Goal: Information Seeking & Learning: Learn about a topic

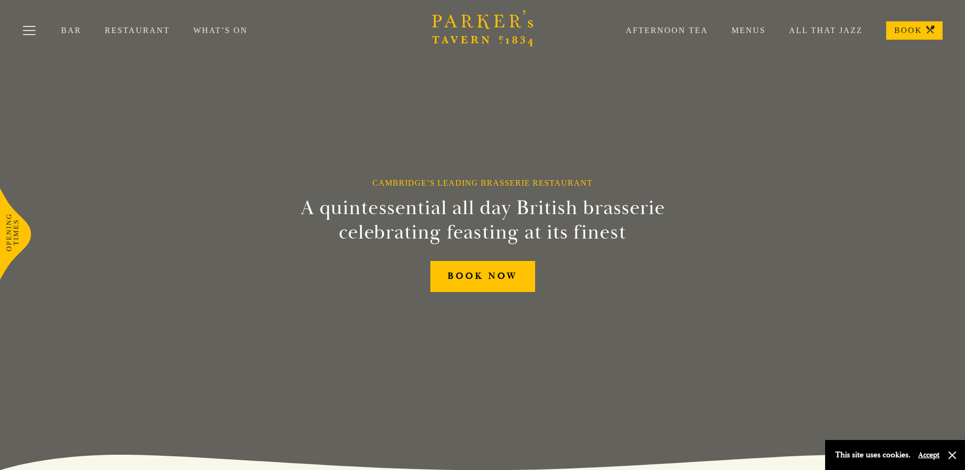
click at [756, 28] on link "Menus" at bounding box center [736, 30] width 57 height 10
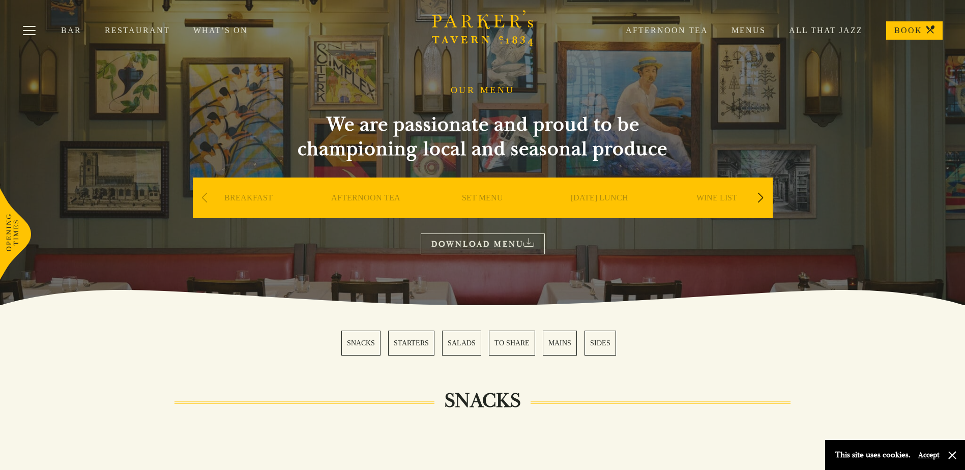
click at [750, 198] on div "WINE LIST" at bounding box center [717, 212] width 112 height 71
click at [763, 194] on div "Next slide" at bounding box center [761, 198] width 14 height 22
click at [761, 197] on div "Next slide" at bounding box center [761, 198] width 14 height 22
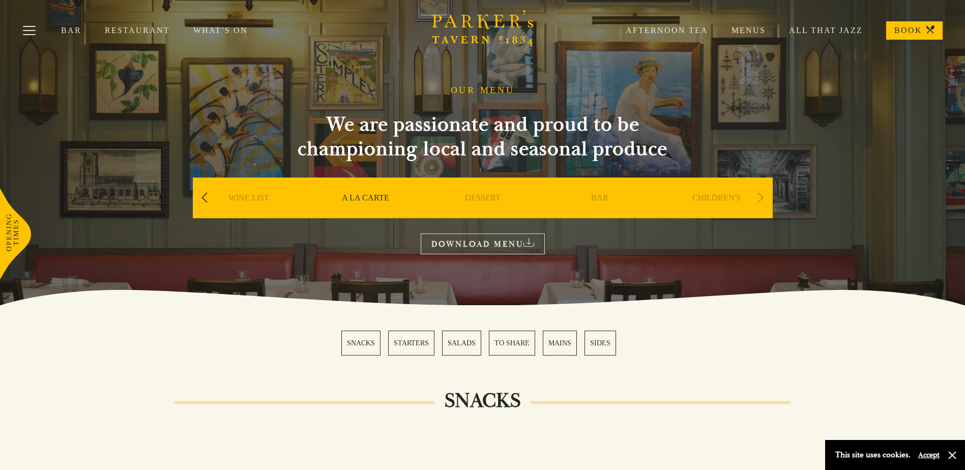
click at [761, 197] on div "Next slide" at bounding box center [761, 198] width 14 height 22
click at [760, 195] on div "Next slide" at bounding box center [761, 198] width 14 height 22
click at [25, 26] on button "Toggle navigation" at bounding box center [29, 32] width 43 height 43
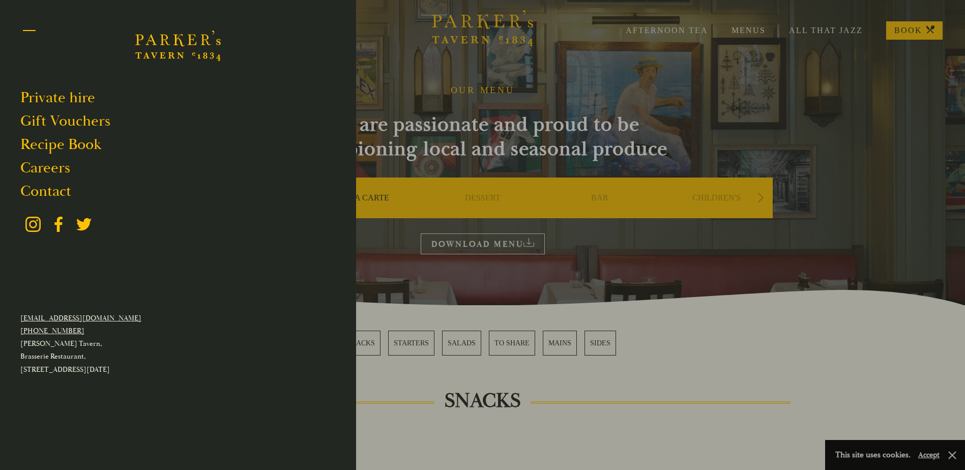
click at [27, 29] on button "Toggle navigation" at bounding box center [29, 32] width 43 height 43
